Goal: Information Seeking & Learning: Learn about a topic

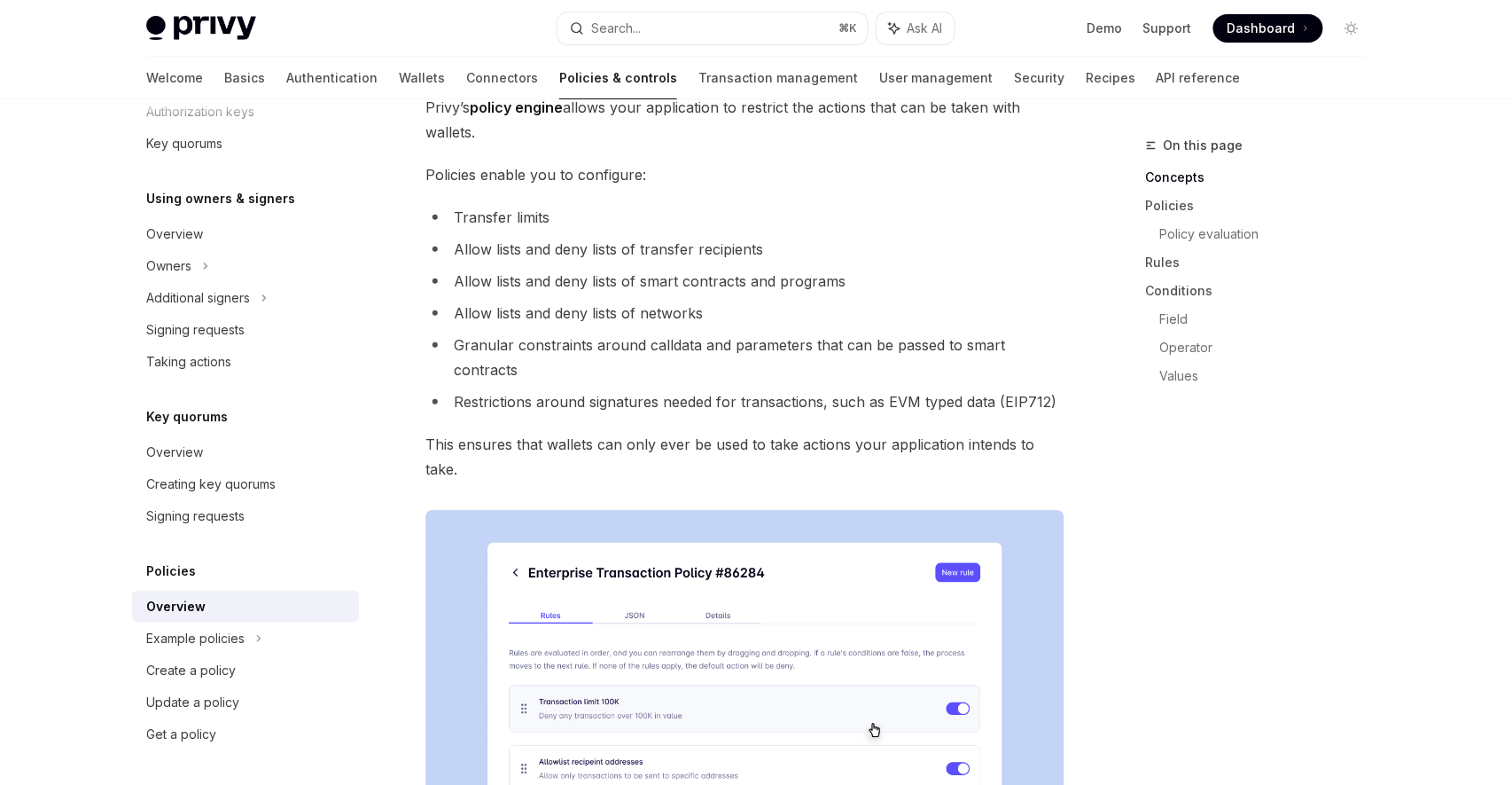
scroll to position [222, 0]
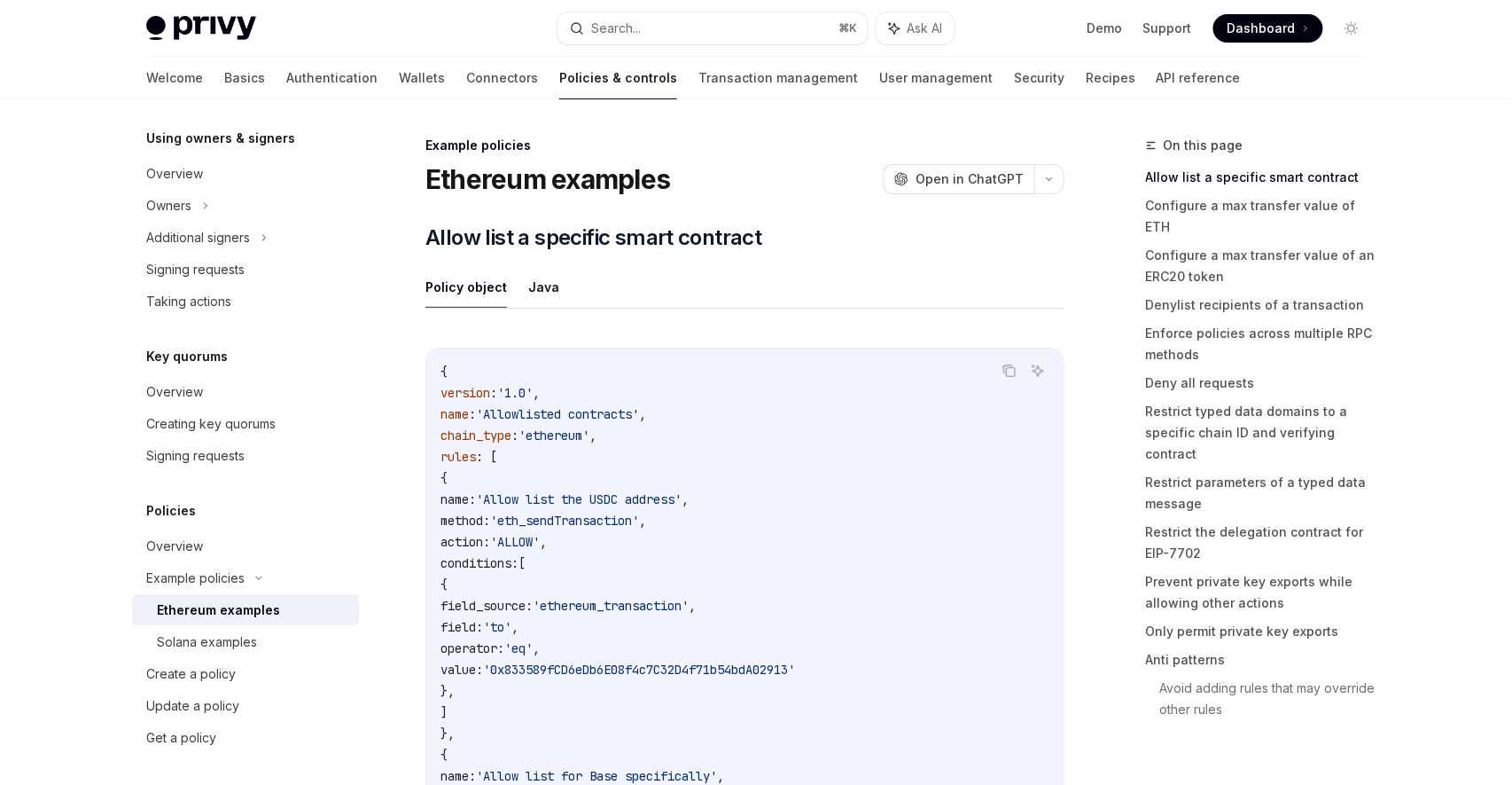
scroll to position [158, 0]
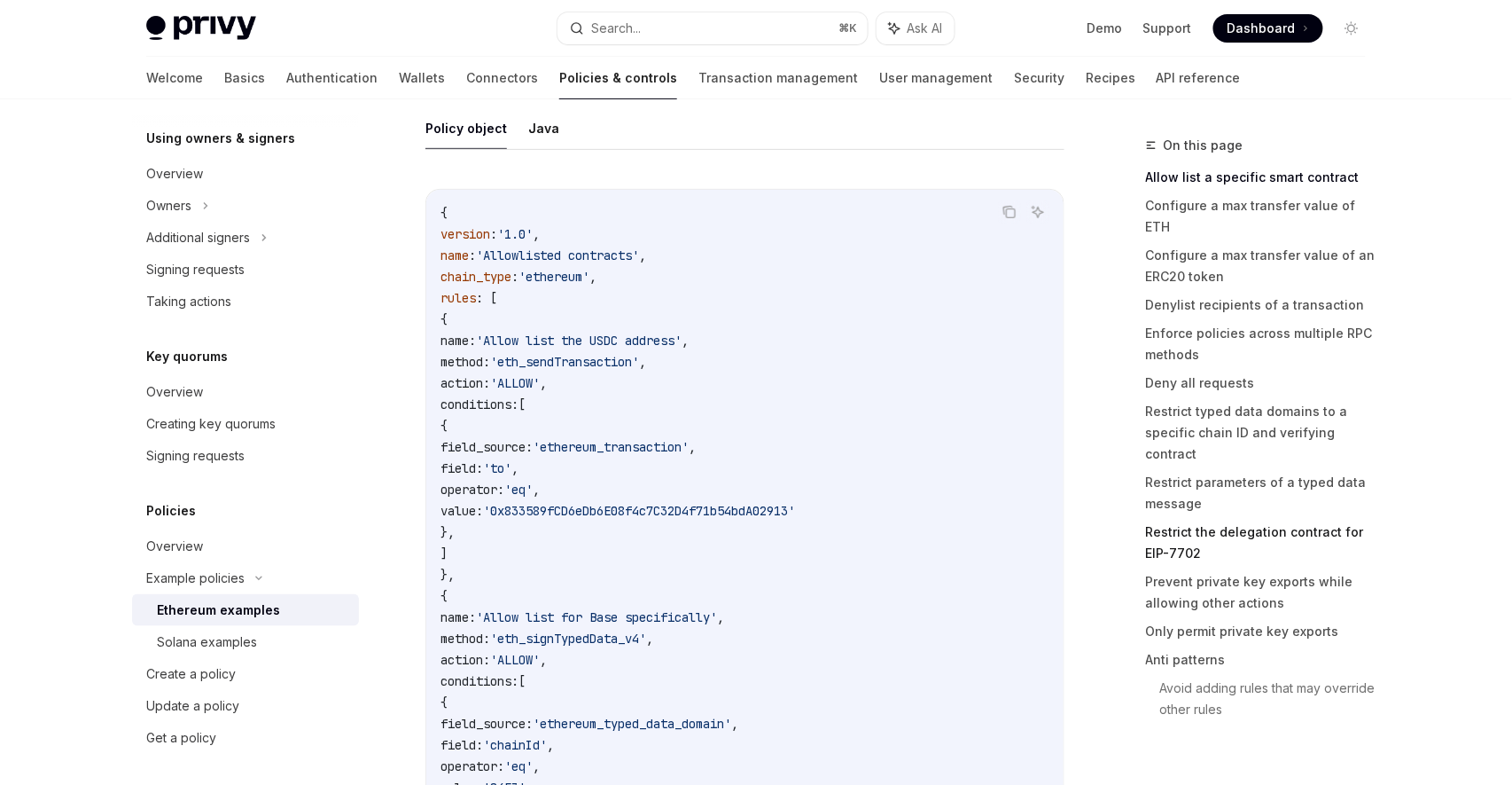
click at [1190, 517] on link "Restrict the delegation contract for EIP-7702" at bounding box center [1262, 542] width 234 height 50
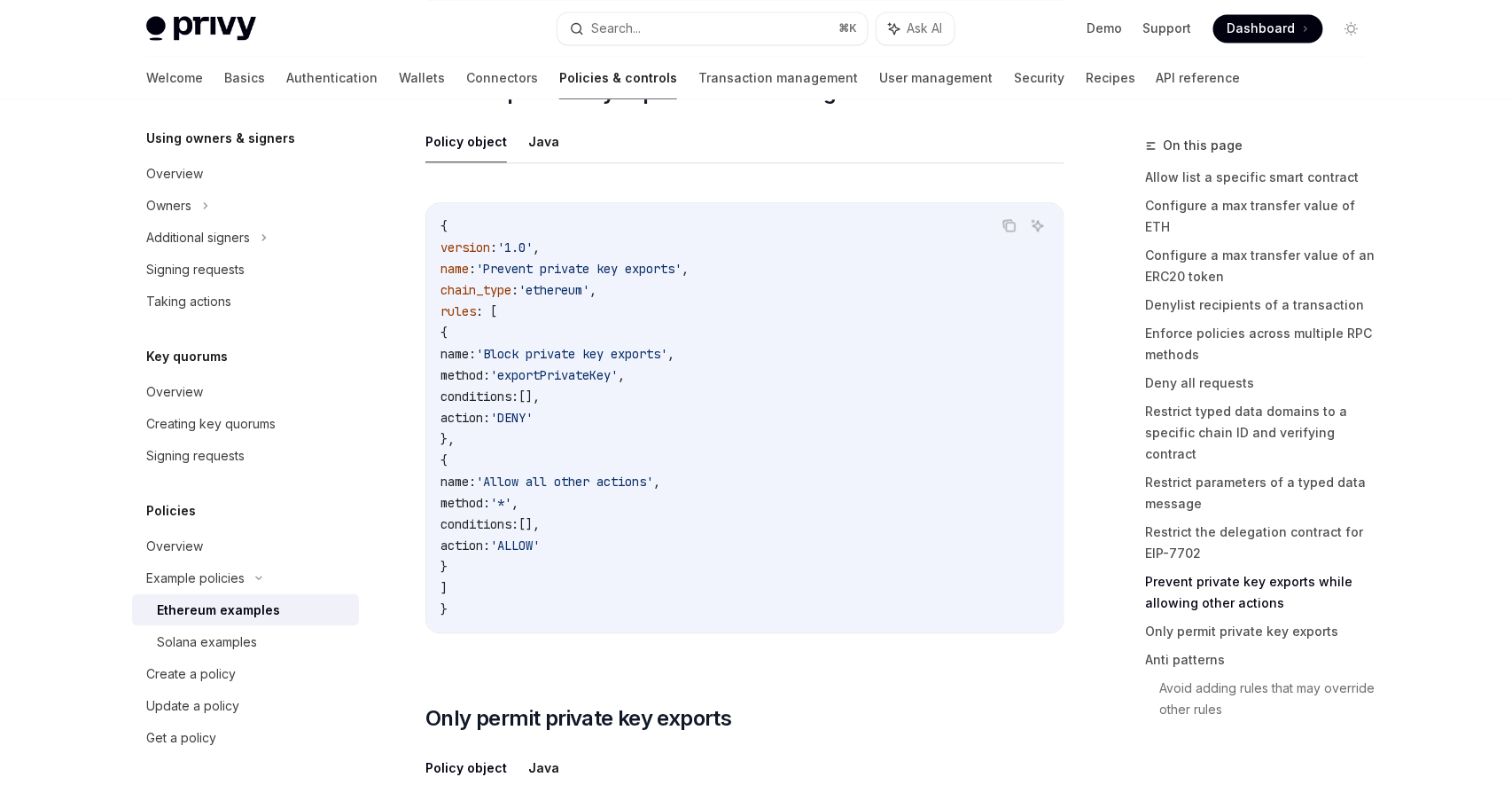
scroll to position [7993, 0]
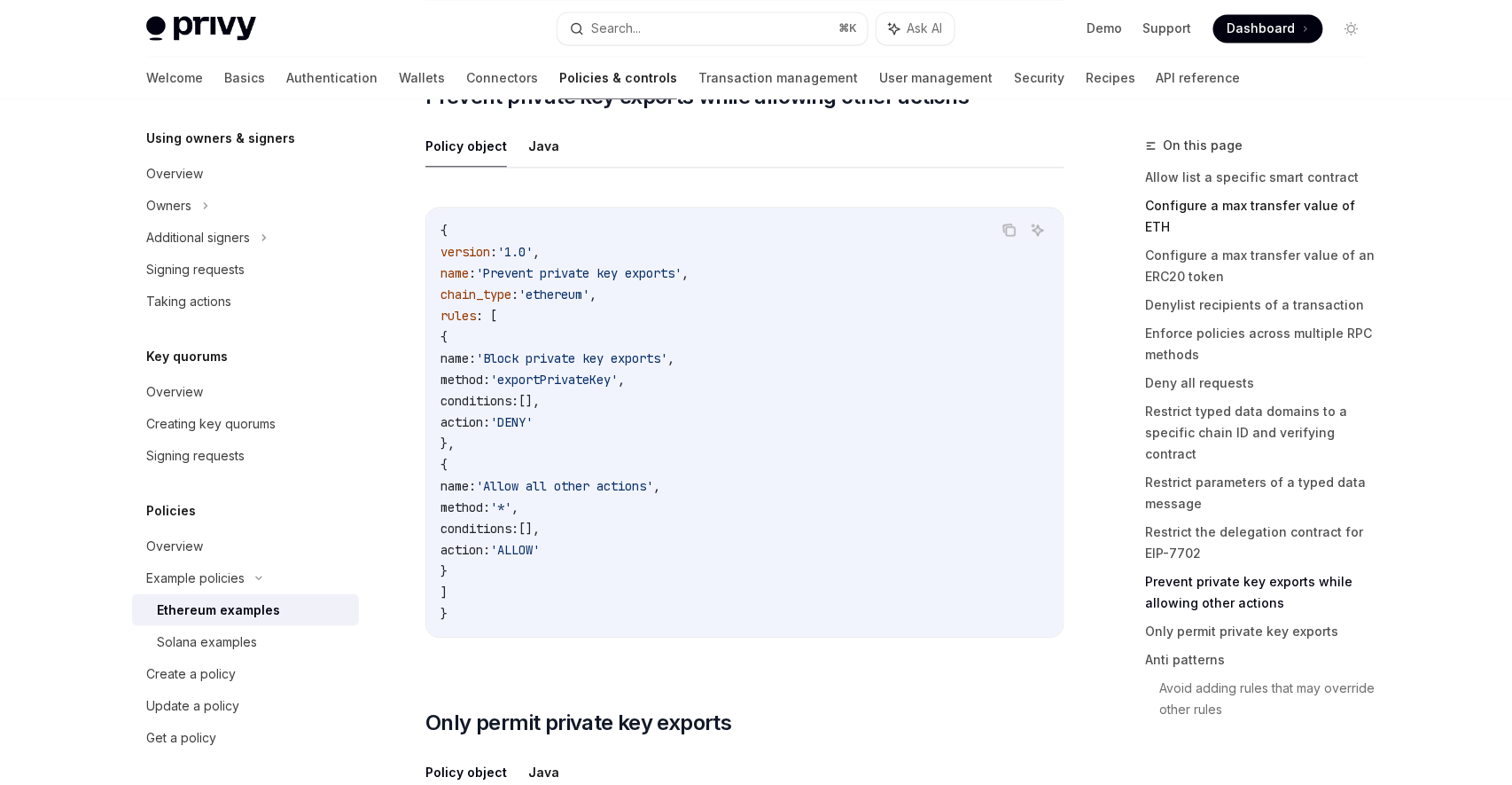
click at [1262, 215] on link "Configure a max transfer value of ETH" at bounding box center [1262, 216] width 234 height 50
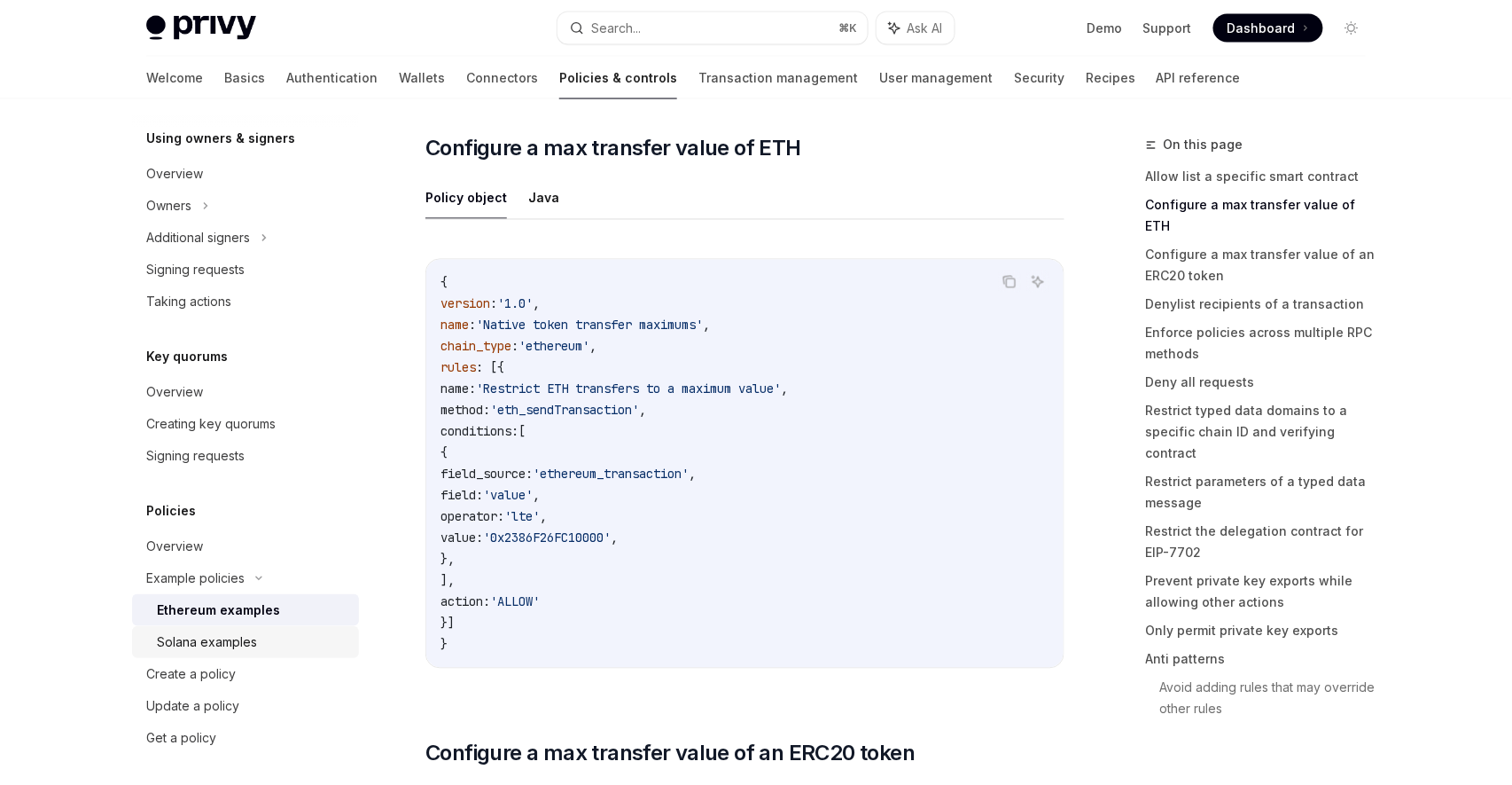
scroll to position [526, 0]
click at [242, 675] on div "Create a policy" at bounding box center [247, 670] width 202 height 21
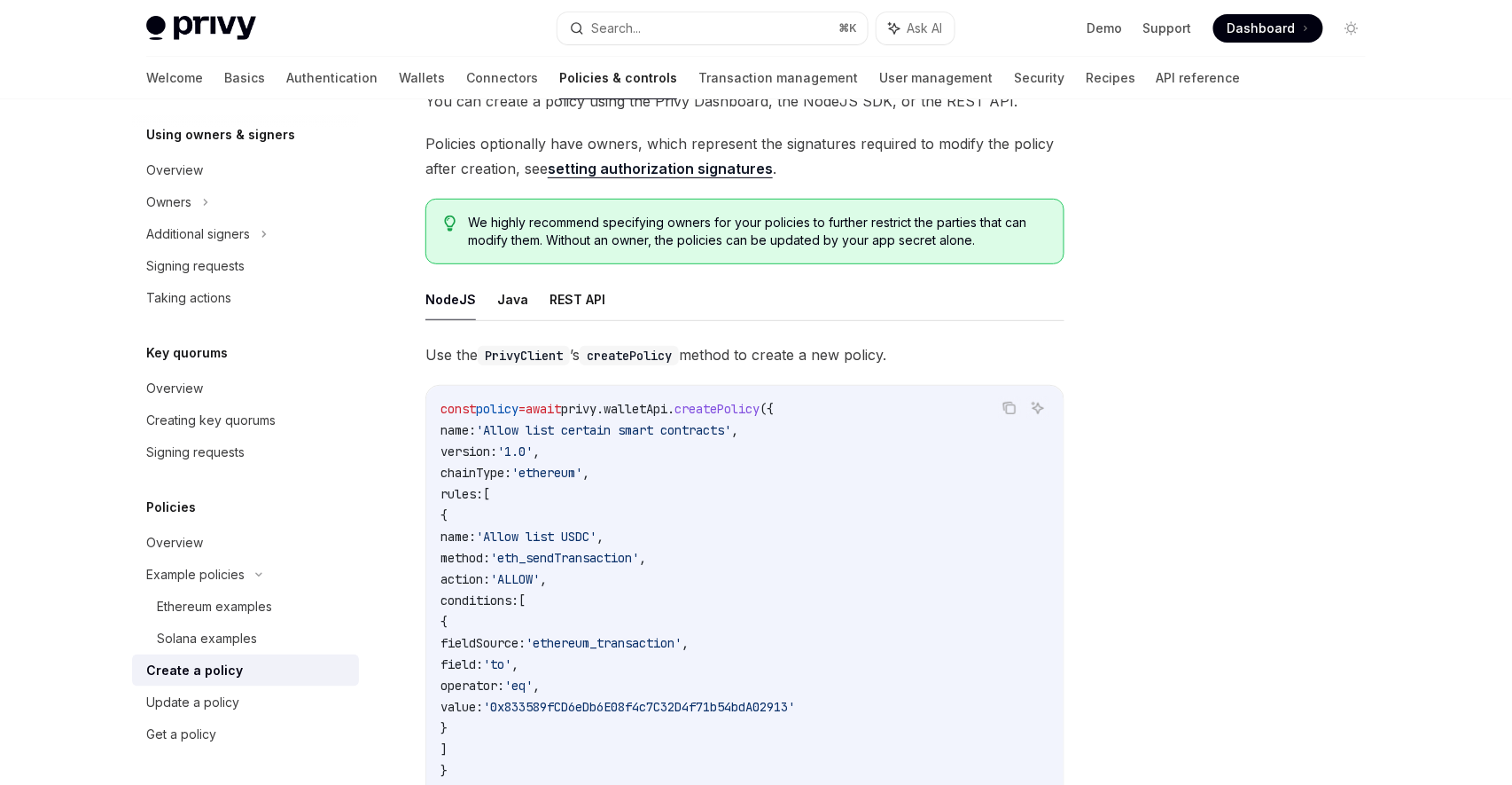
scroll to position [316, 0]
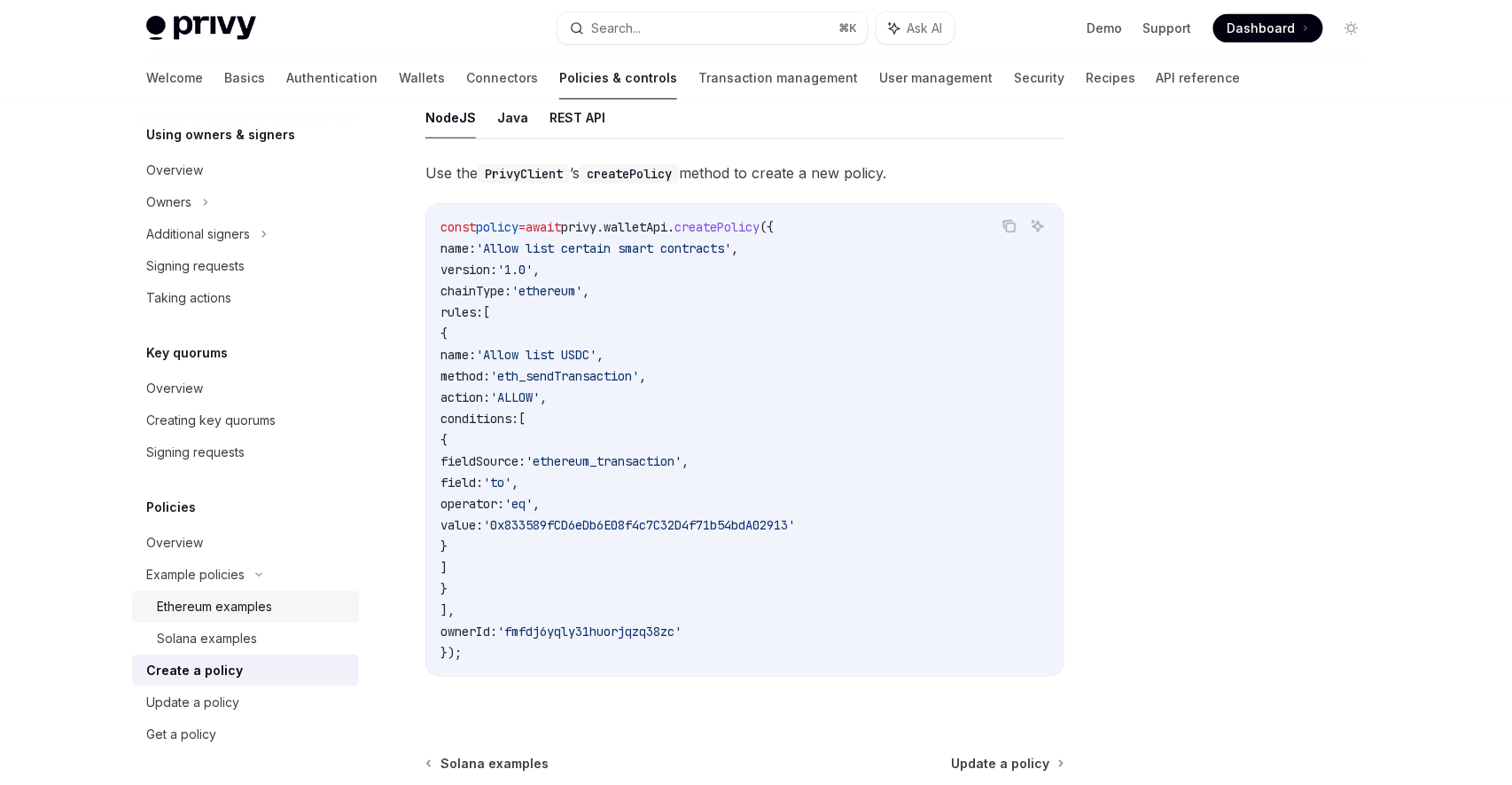
click at [277, 612] on div "Ethereum examples" at bounding box center [253, 606] width 191 height 21
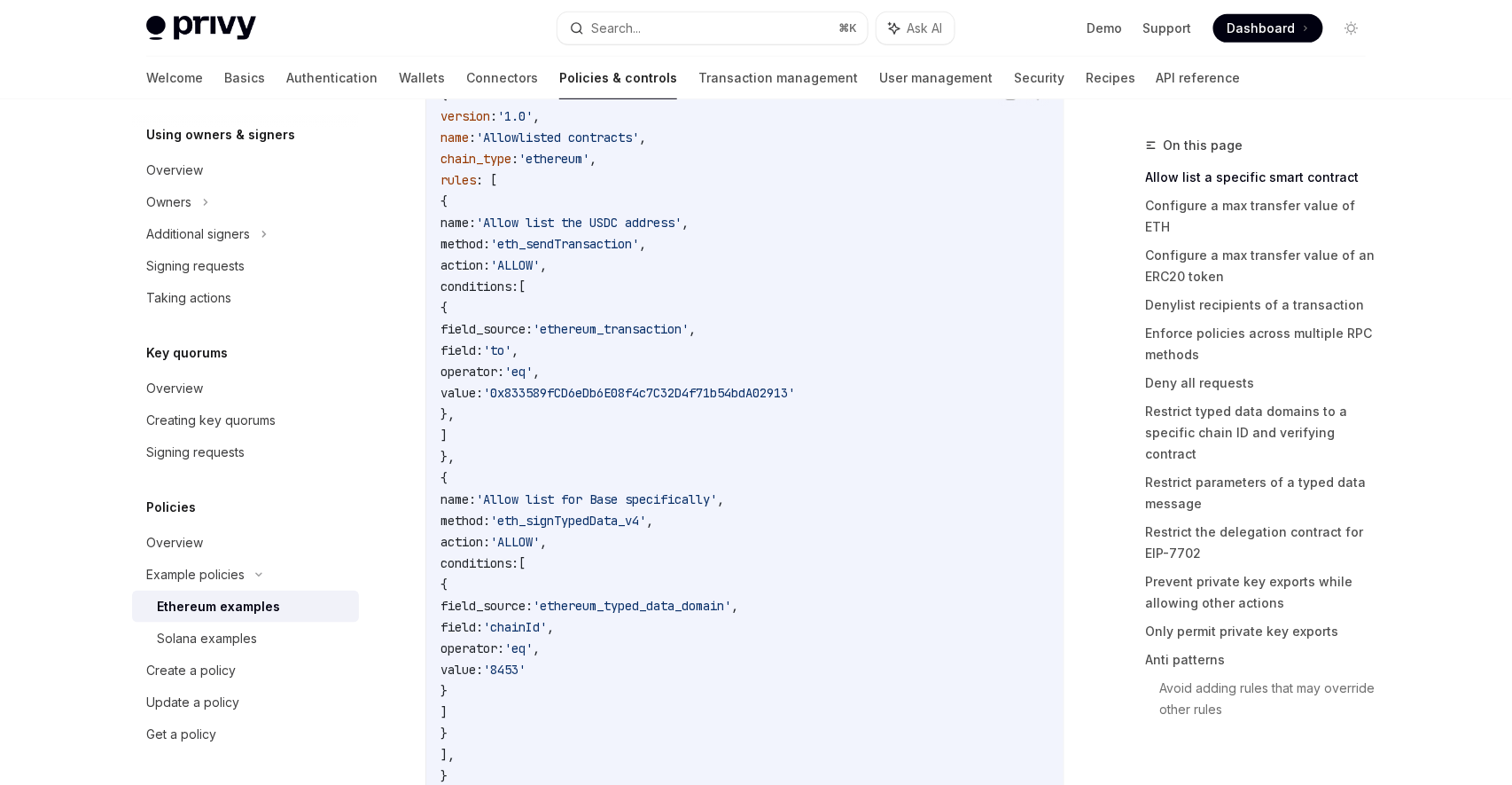
scroll to position [202, 0]
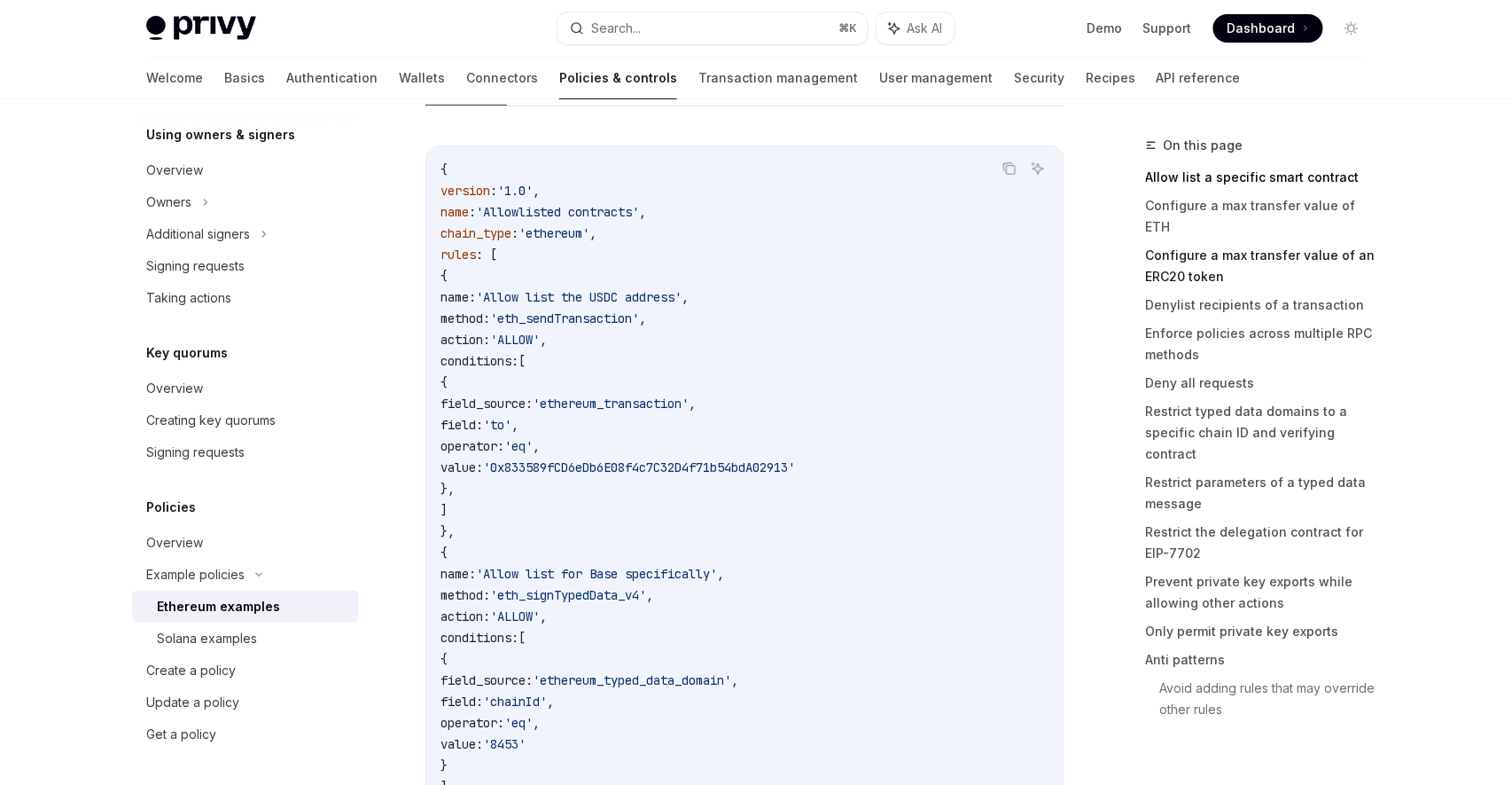
click at [1174, 241] on link "Configure a max transfer value of an ERC20 token" at bounding box center [1262, 266] width 234 height 50
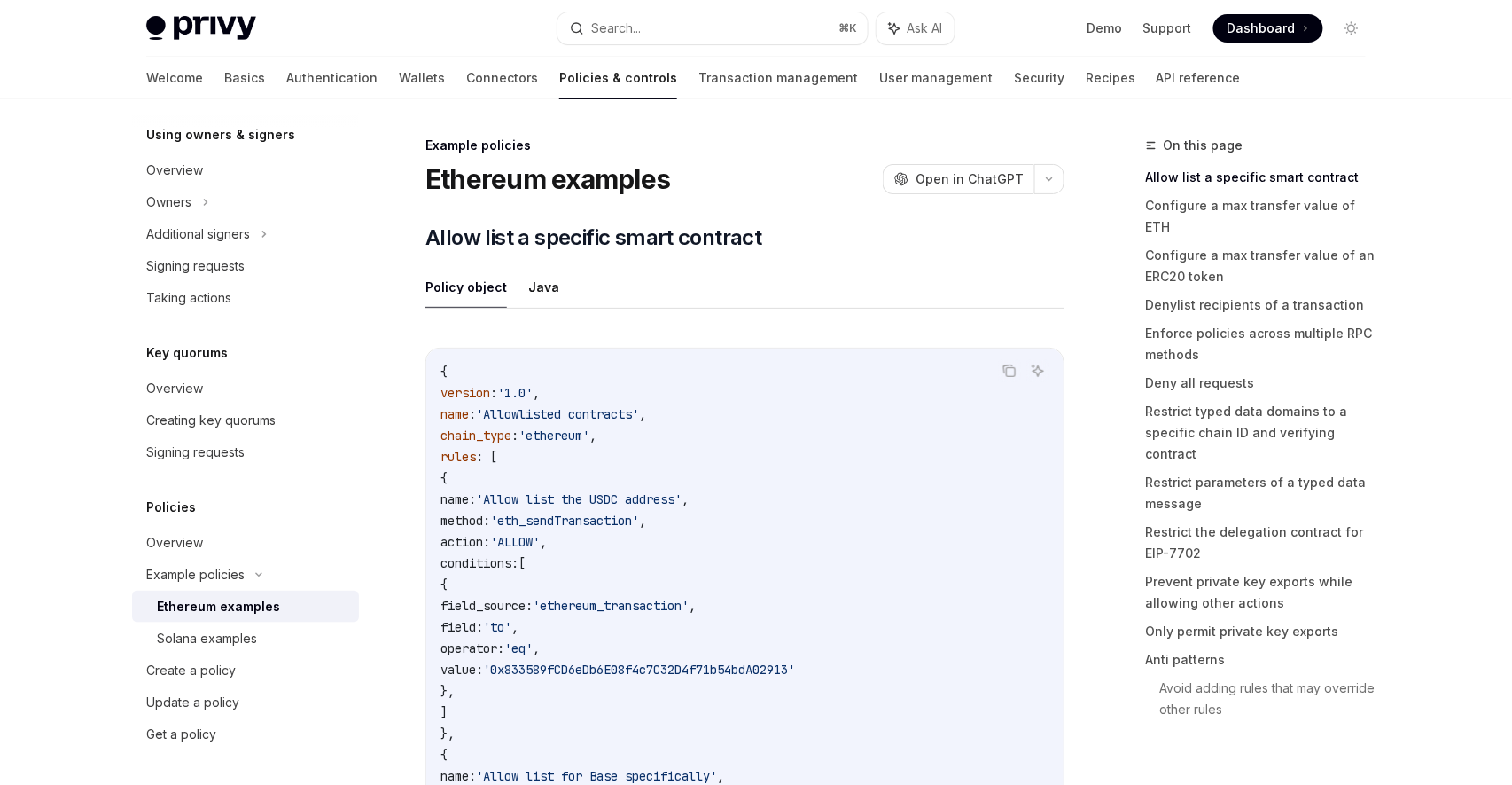
click at [508, 146] on div "Example policies" at bounding box center [745, 145] width 639 height 18
click at [224, 606] on div "Ethereum examples" at bounding box center [219, 606] width 123 height 21
click at [217, 637] on div "Solana examples" at bounding box center [207, 638] width 100 height 21
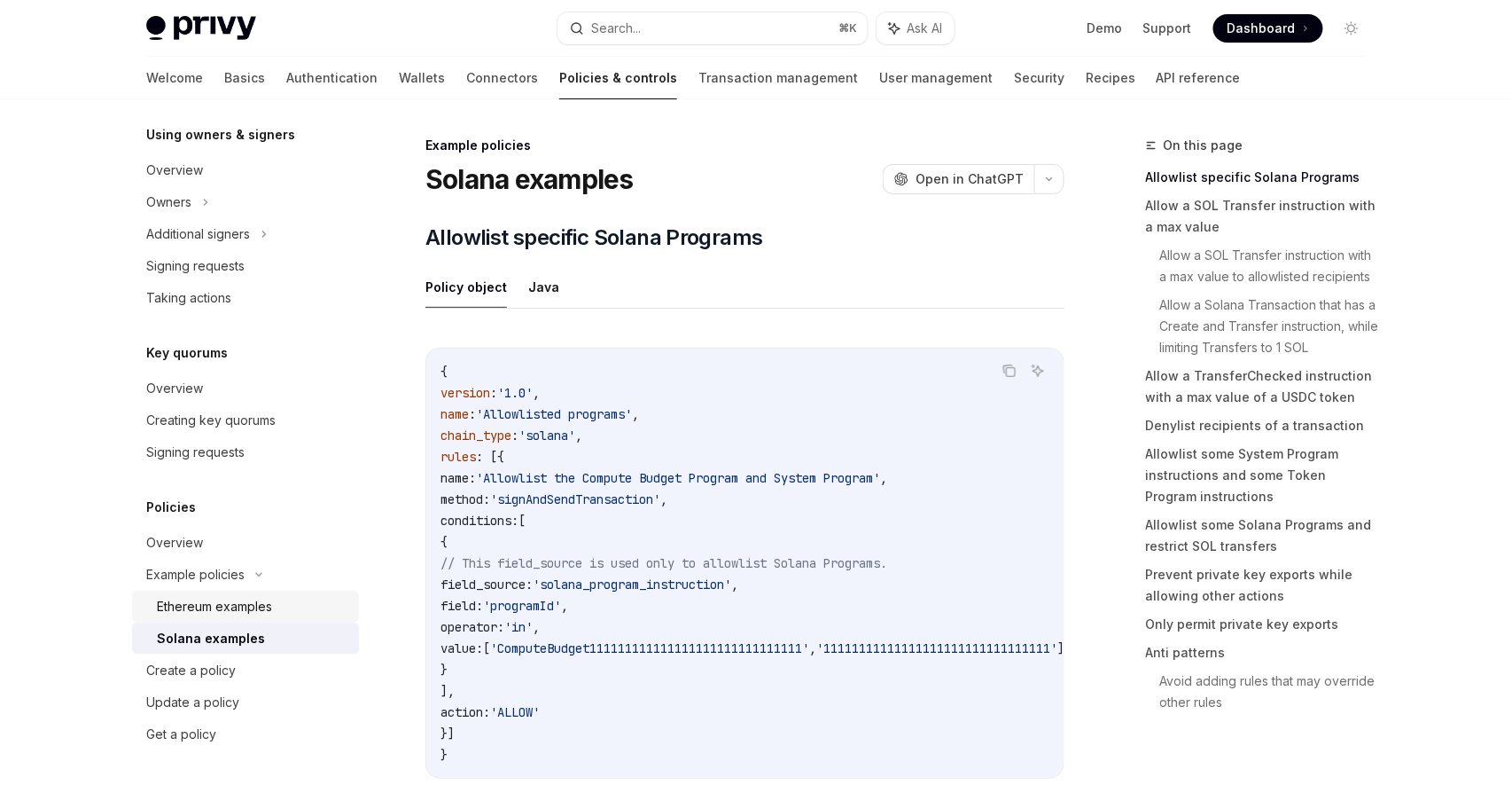
click at [227, 608] on div "Ethereum examples" at bounding box center [215, 606] width 115 height 21
type textarea "*"
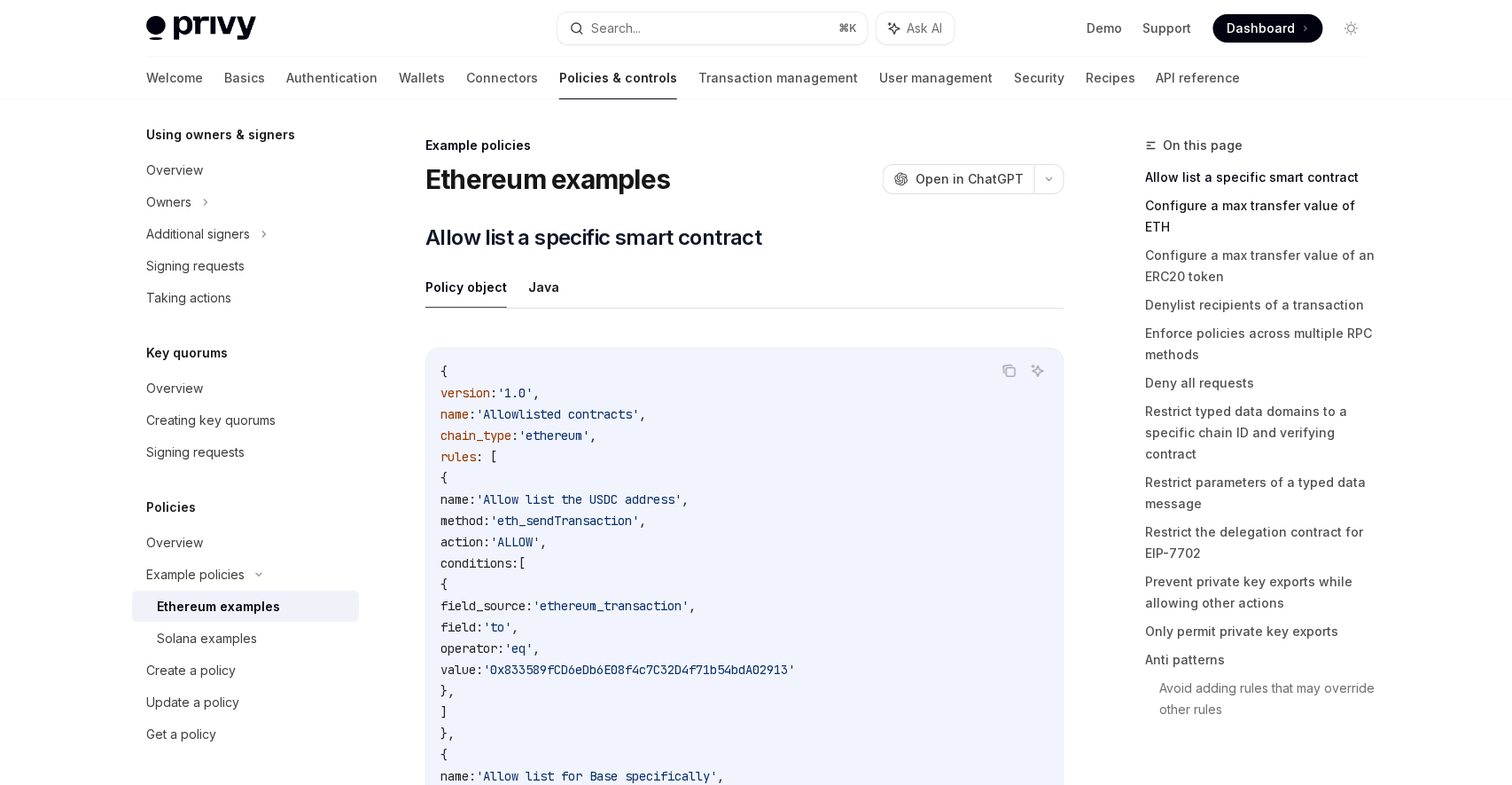
click at [1232, 203] on link "Configure a max transfer value of ETH" at bounding box center [1262, 216] width 234 height 50
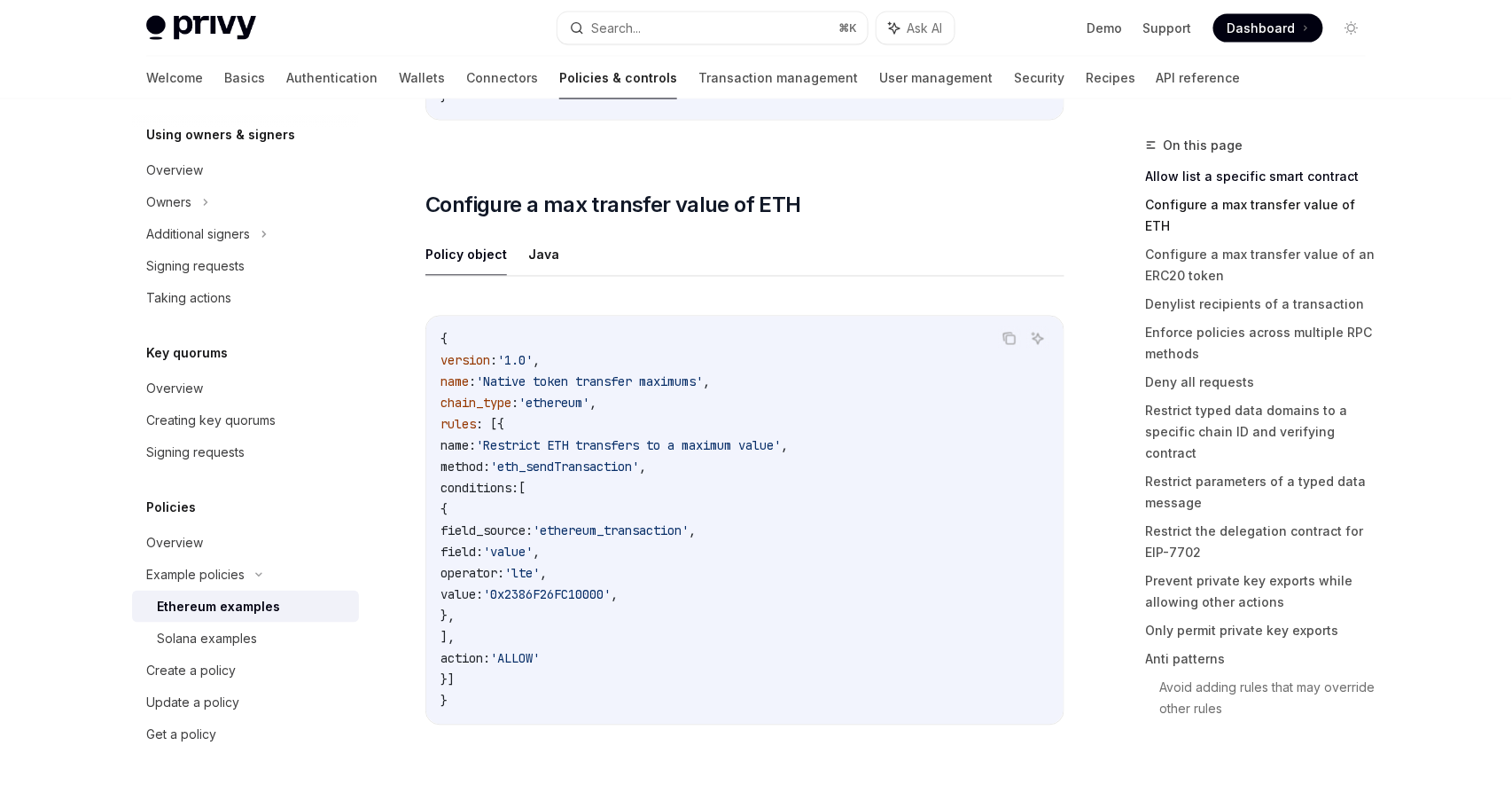
scroll to position [1013, 0]
